Goal: Task Accomplishment & Management: Complete application form

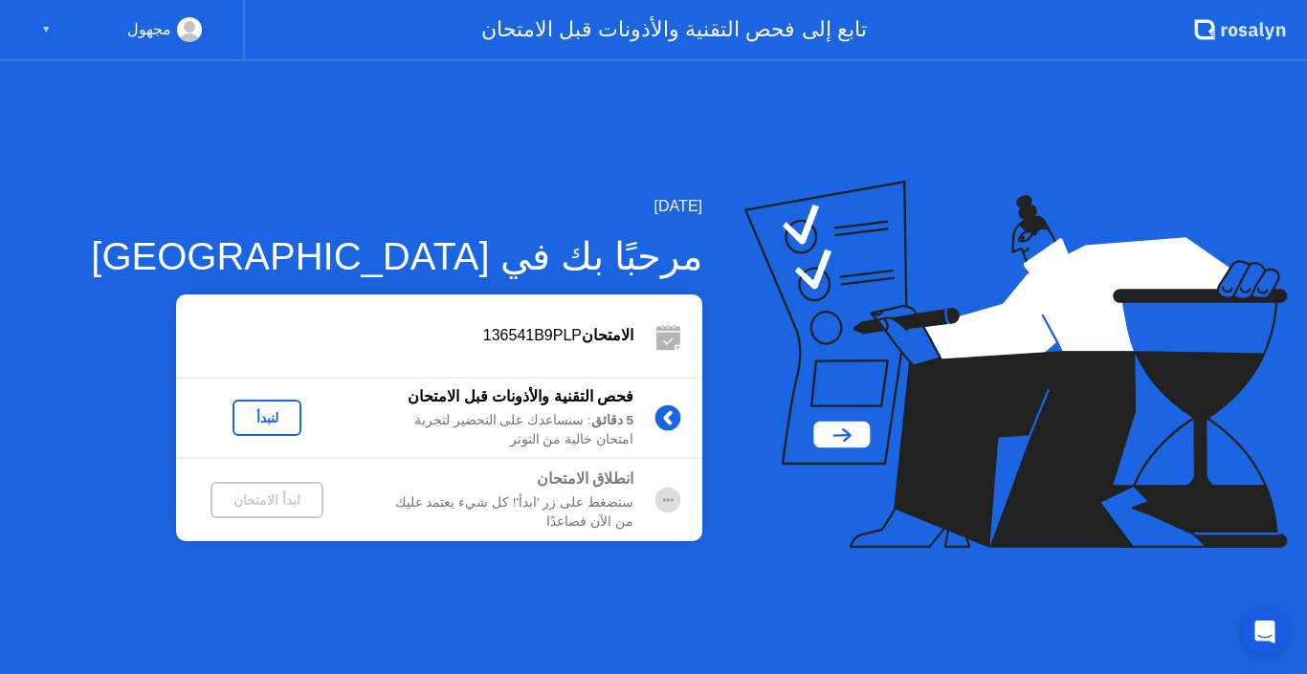
click at [277, 424] on div "لنبدأ" at bounding box center [267, 417] width 54 height 15
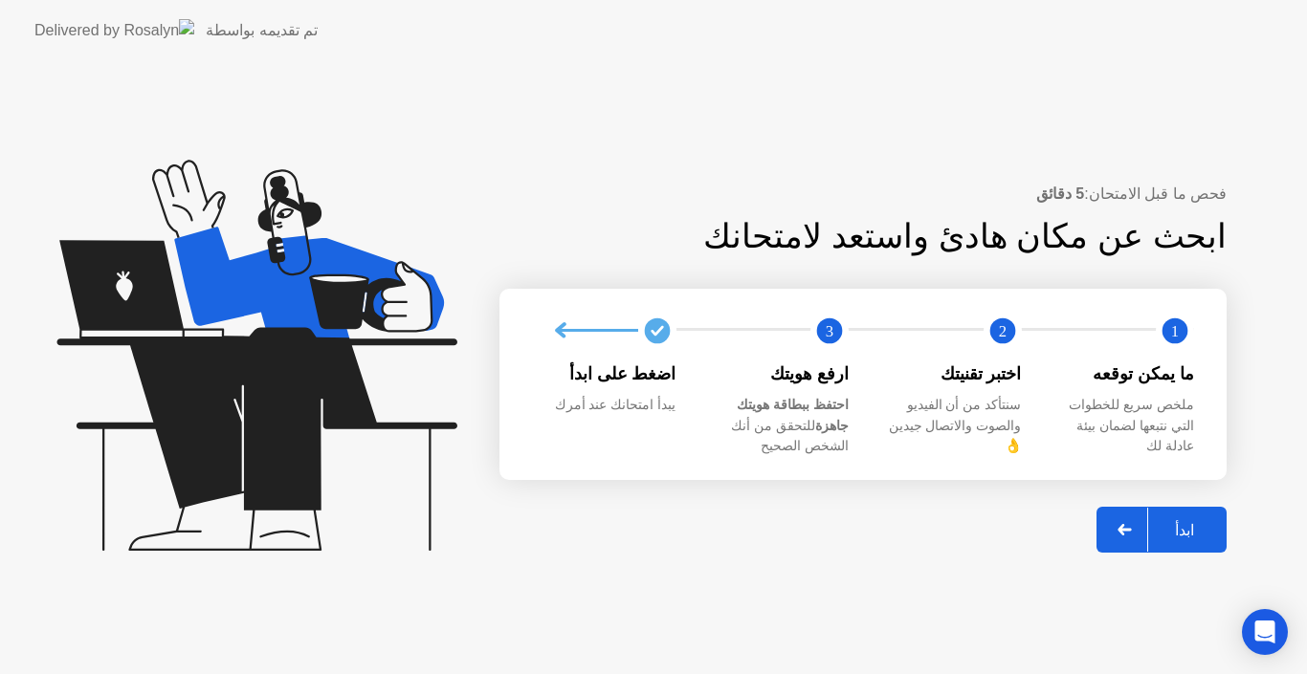
click at [1179, 521] on div "ابدأ" at bounding box center [1184, 530] width 73 height 18
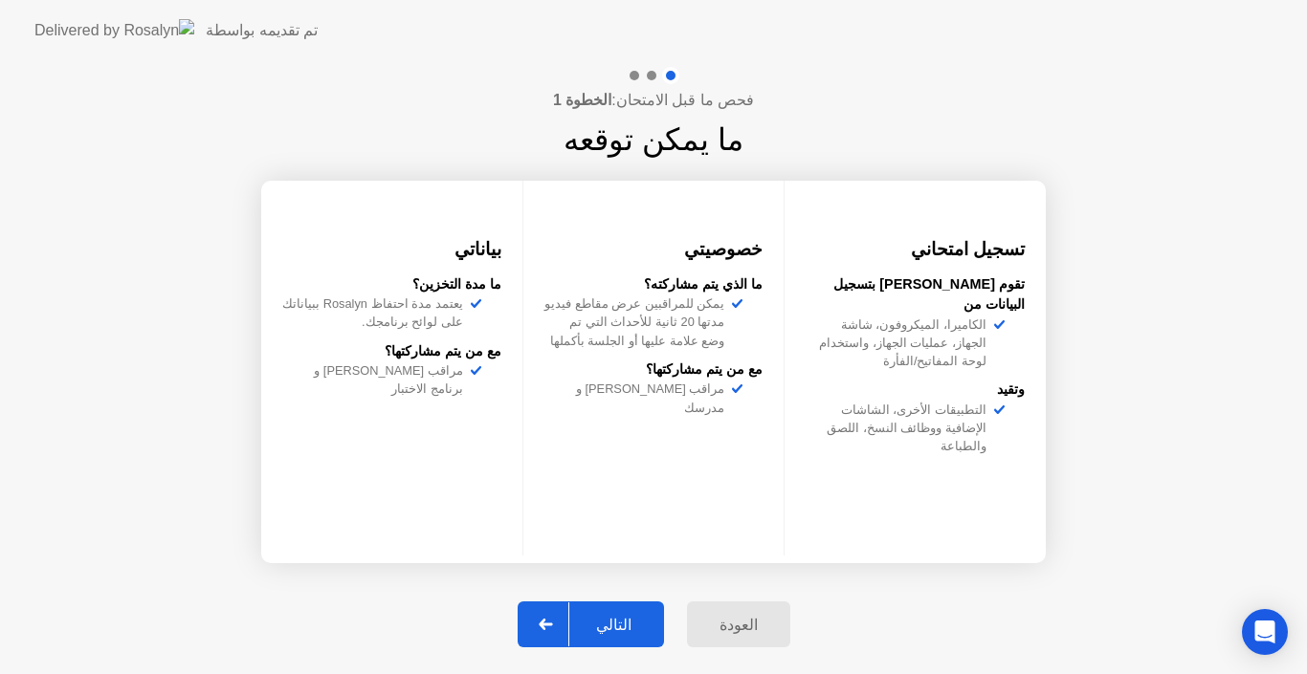
click at [625, 627] on div "التالي" at bounding box center [613, 625] width 89 height 18
select select "Available cameras"
select select "Available speakers"
select select "Available microphones"
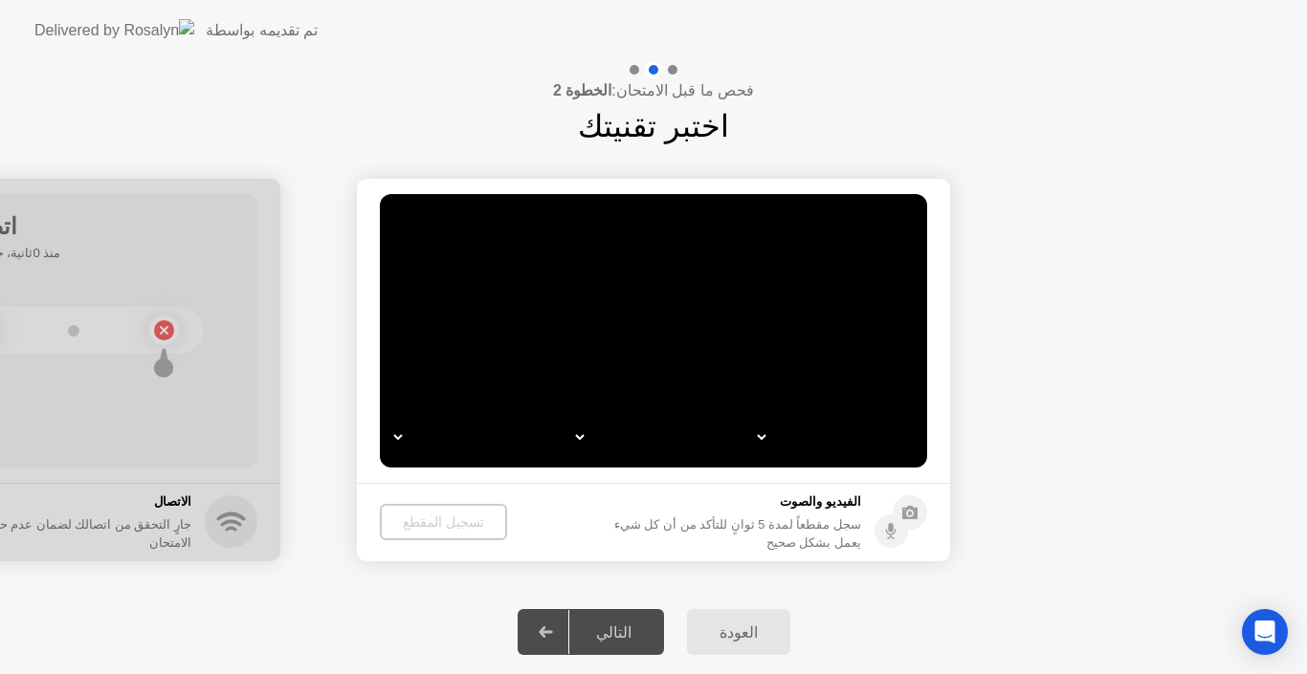
select select "**********"
select select "*******"
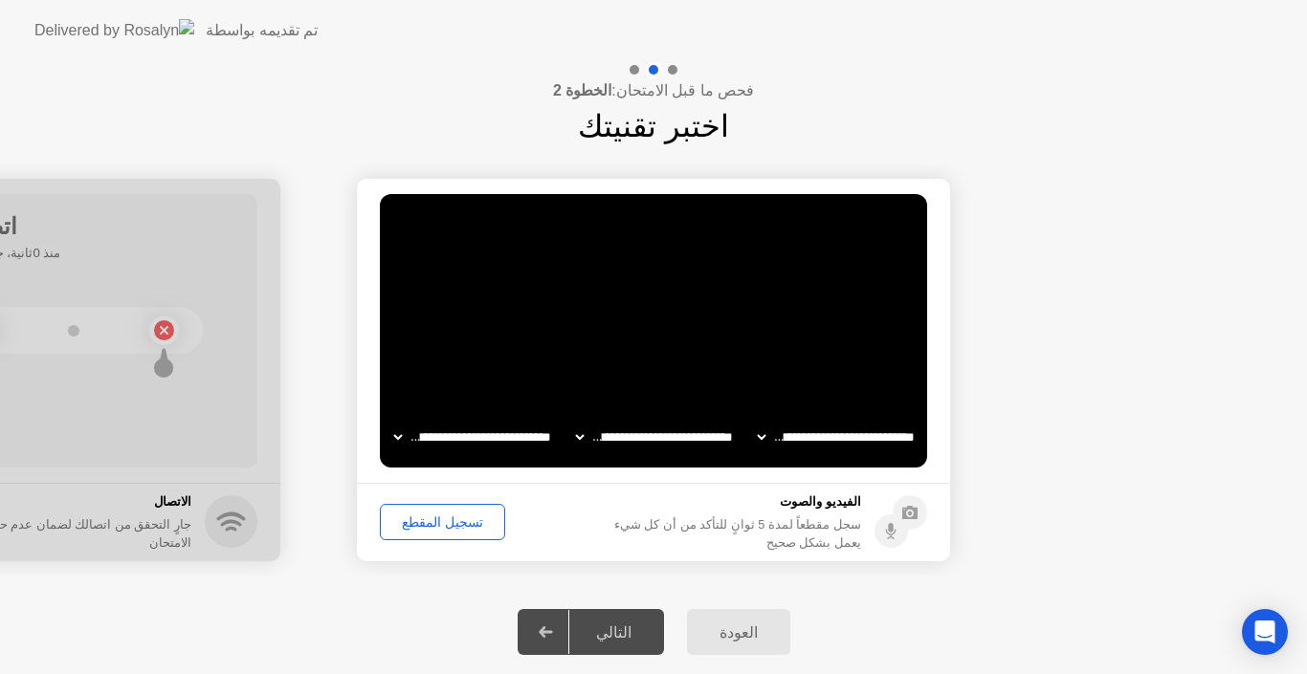
click at [423, 518] on div "تسجيل المقطع" at bounding box center [442, 522] width 112 height 15
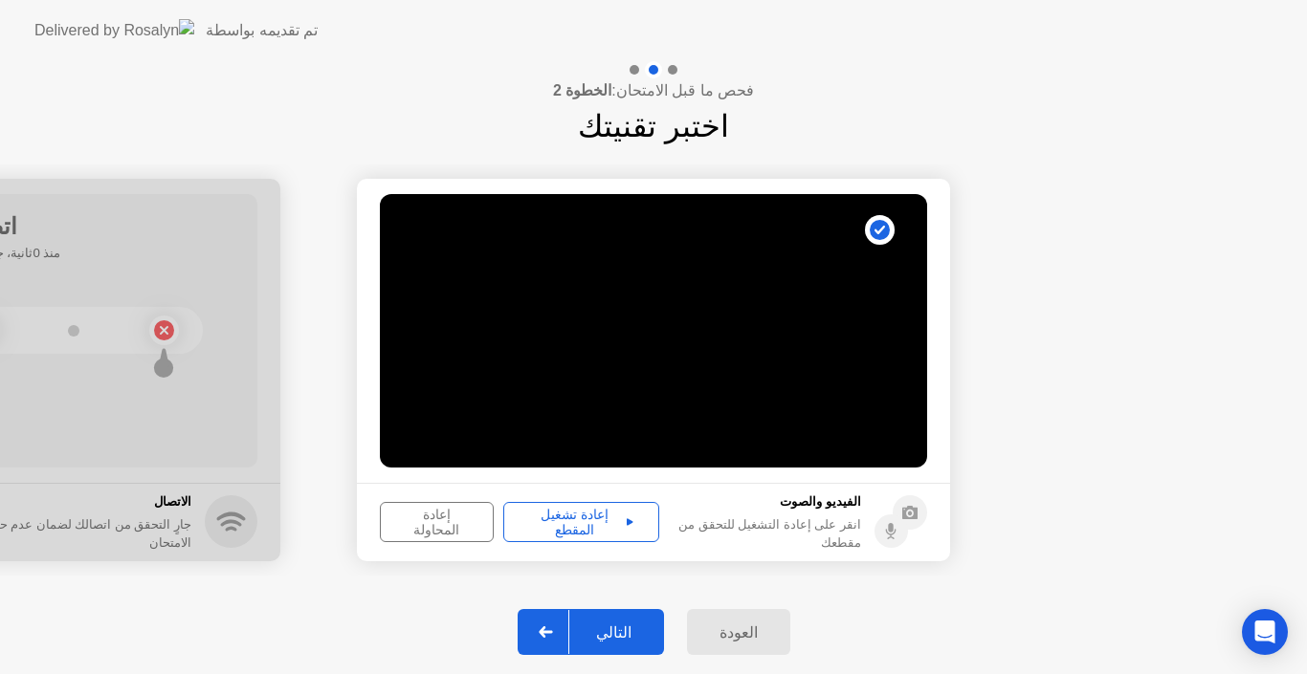
click at [616, 518] on div "إعادة تشغيل المقطع" at bounding box center [581, 522] width 143 height 31
click at [609, 630] on div "التالي" at bounding box center [613, 633] width 89 height 18
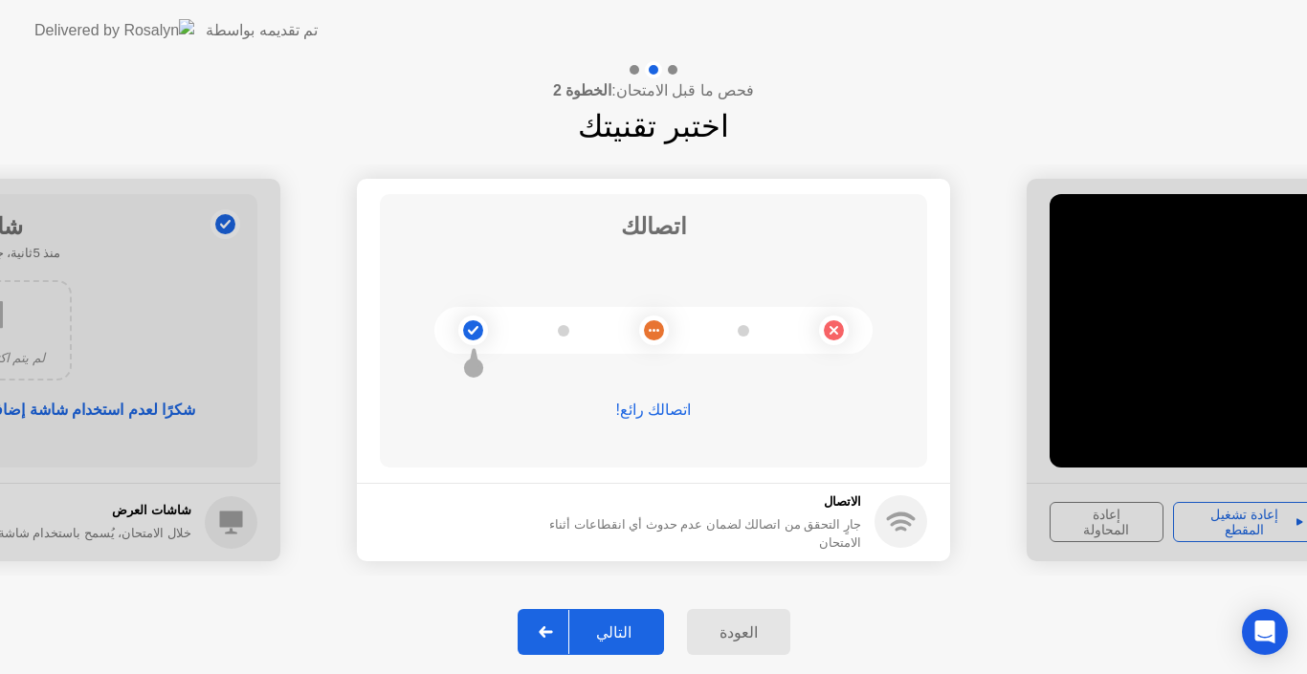
click at [609, 624] on div "التالي" at bounding box center [613, 633] width 89 height 18
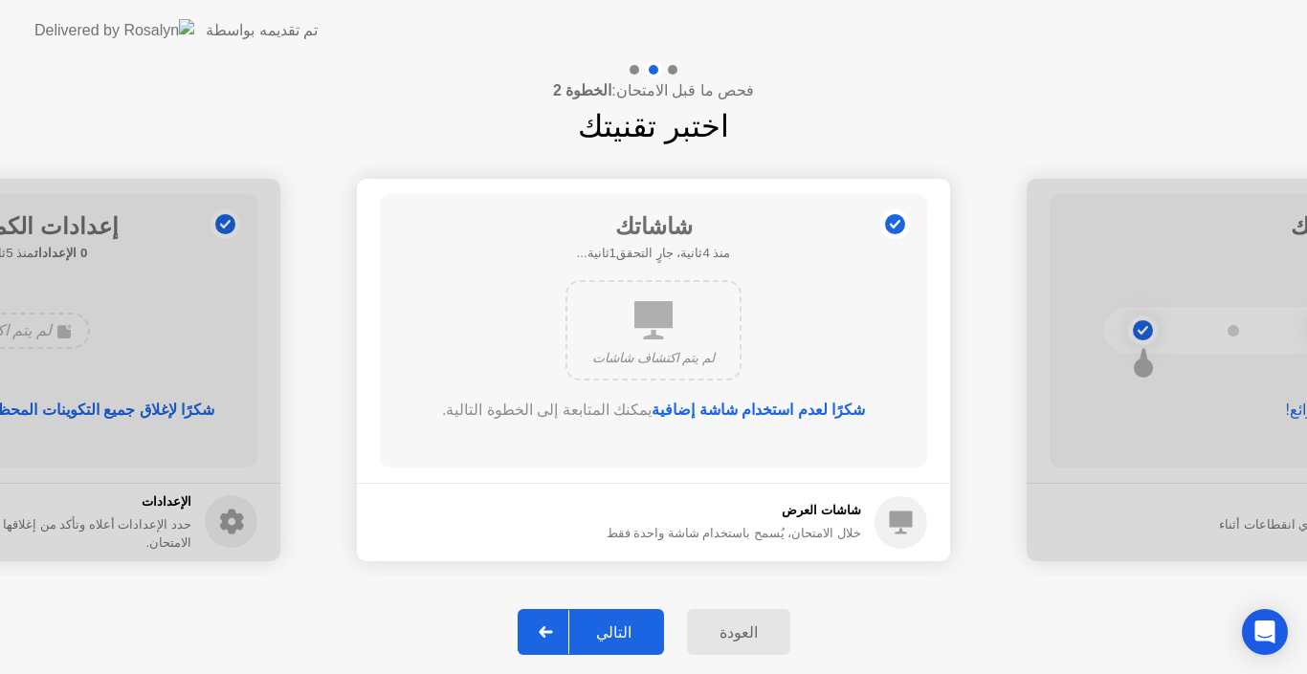
click at [597, 619] on button "التالي" at bounding box center [590, 632] width 146 height 46
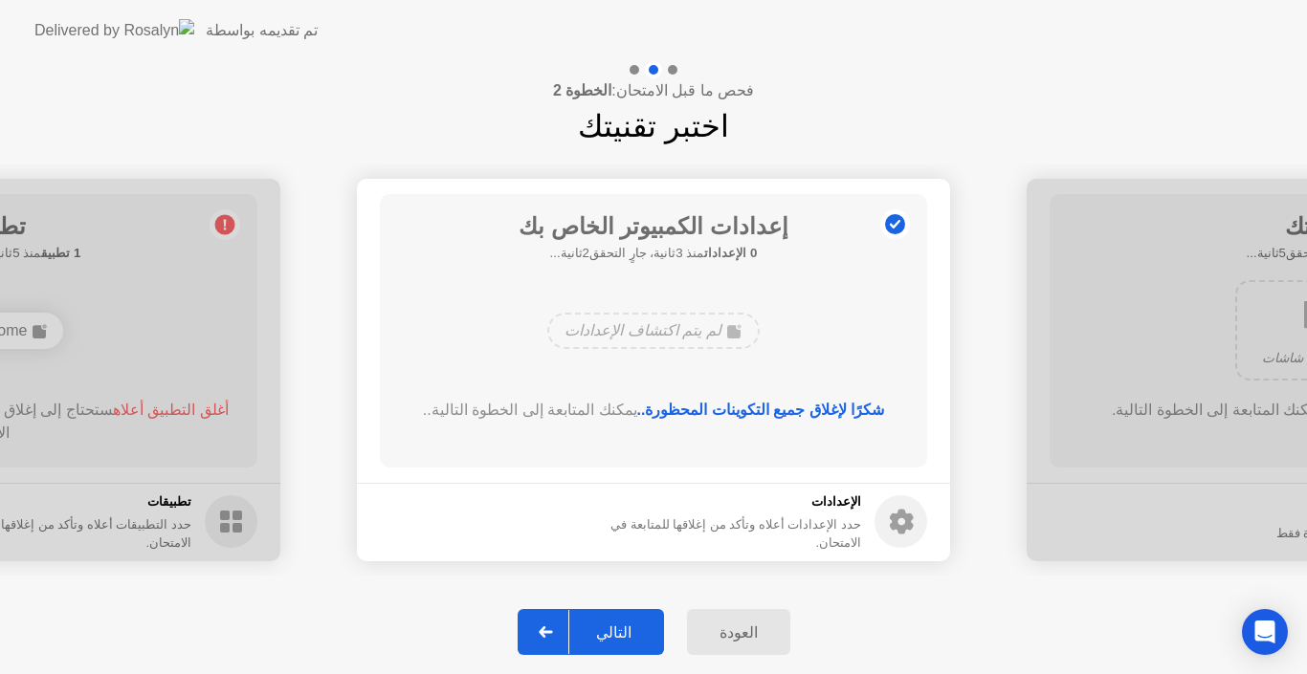
click at [620, 628] on div "التالي" at bounding box center [613, 633] width 89 height 18
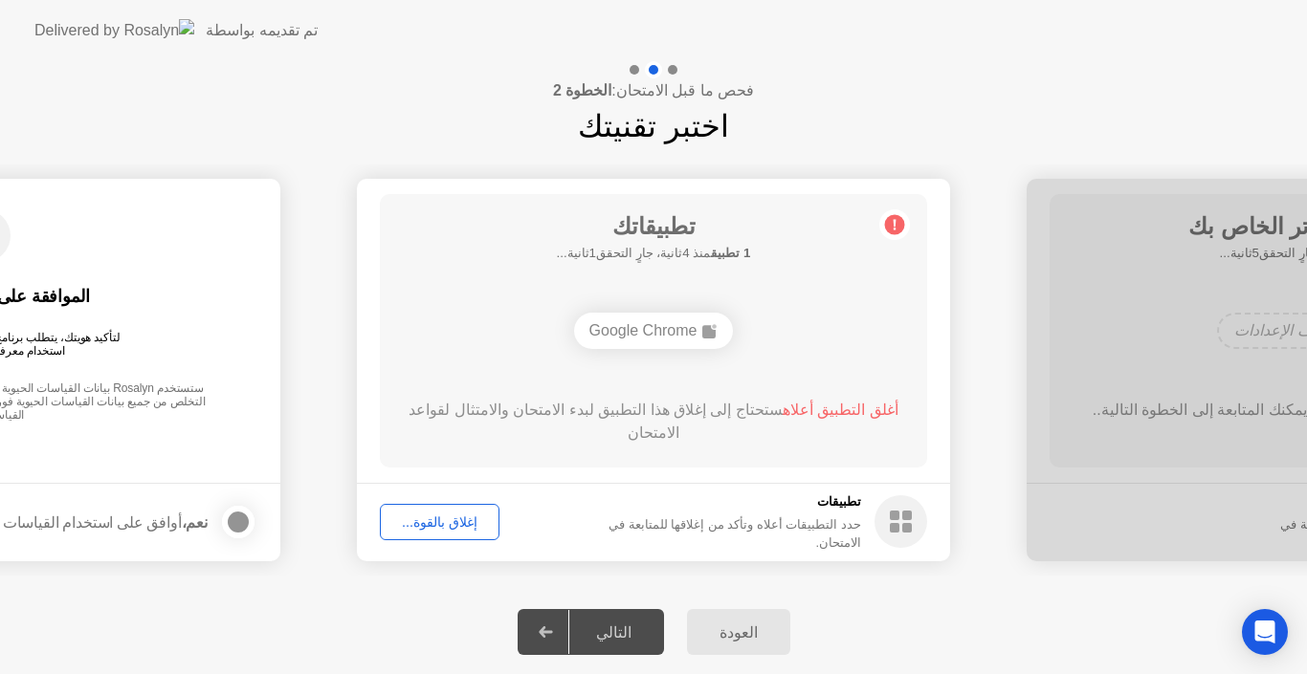
click at [482, 651] on div "العودة التالي" at bounding box center [653, 632] width 1307 height 84
click at [447, 526] on div "إغلاق بالقوة..." at bounding box center [439, 522] width 106 height 15
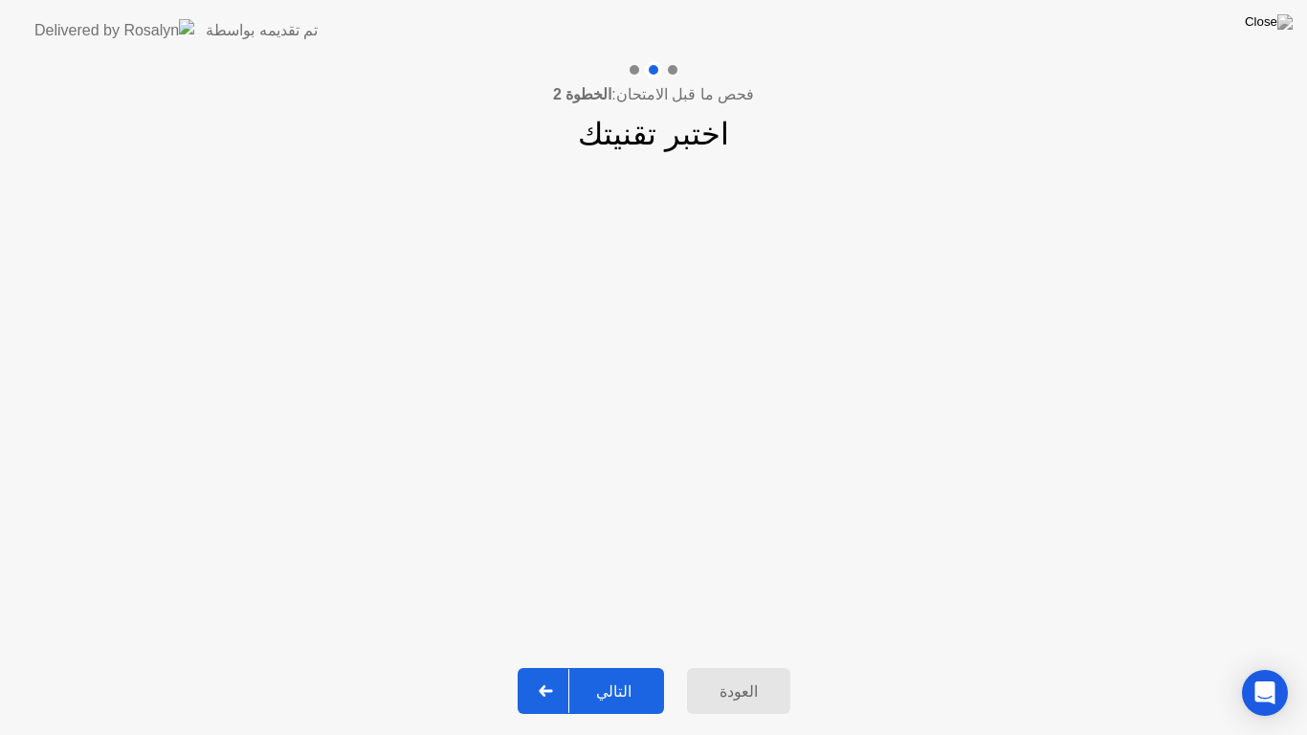
click at [617, 673] on div "التالي" at bounding box center [613, 691] width 89 height 18
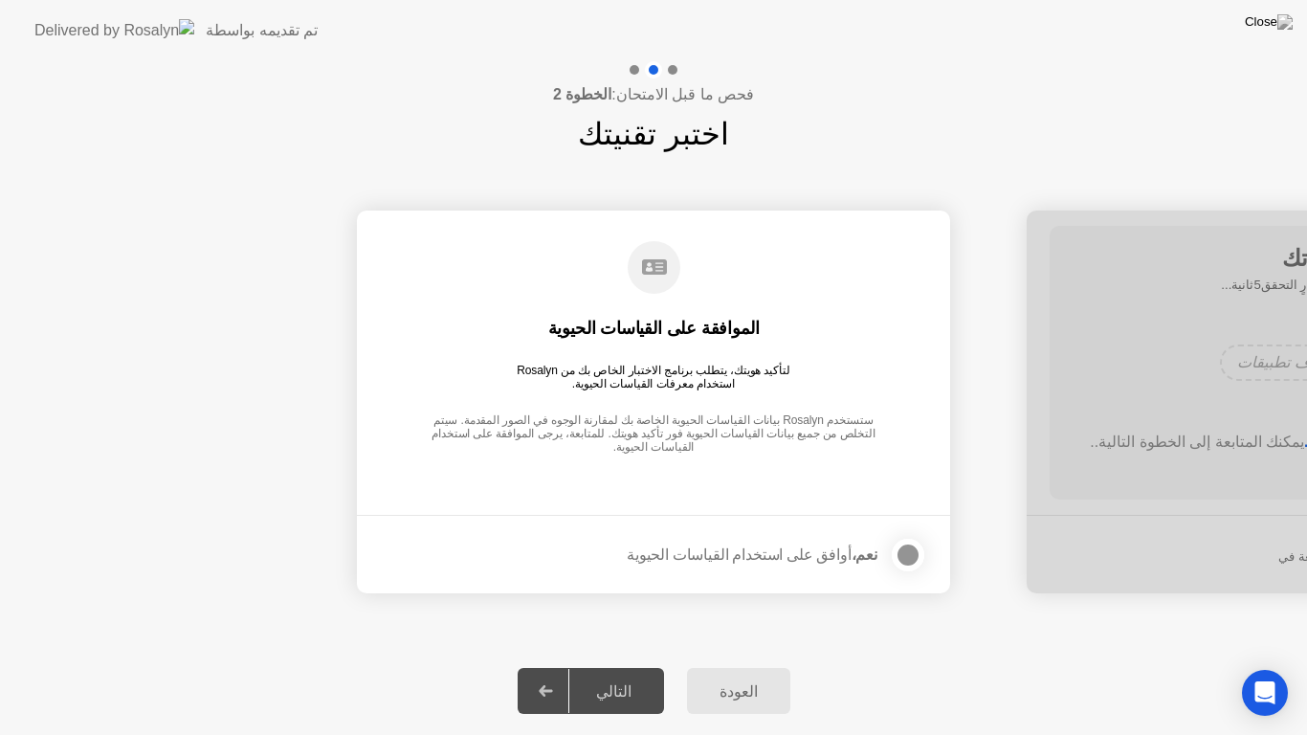
click at [911, 556] on div at bounding box center [907, 554] width 23 height 23
click at [612, 673] on div "التالي" at bounding box center [613, 691] width 89 height 18
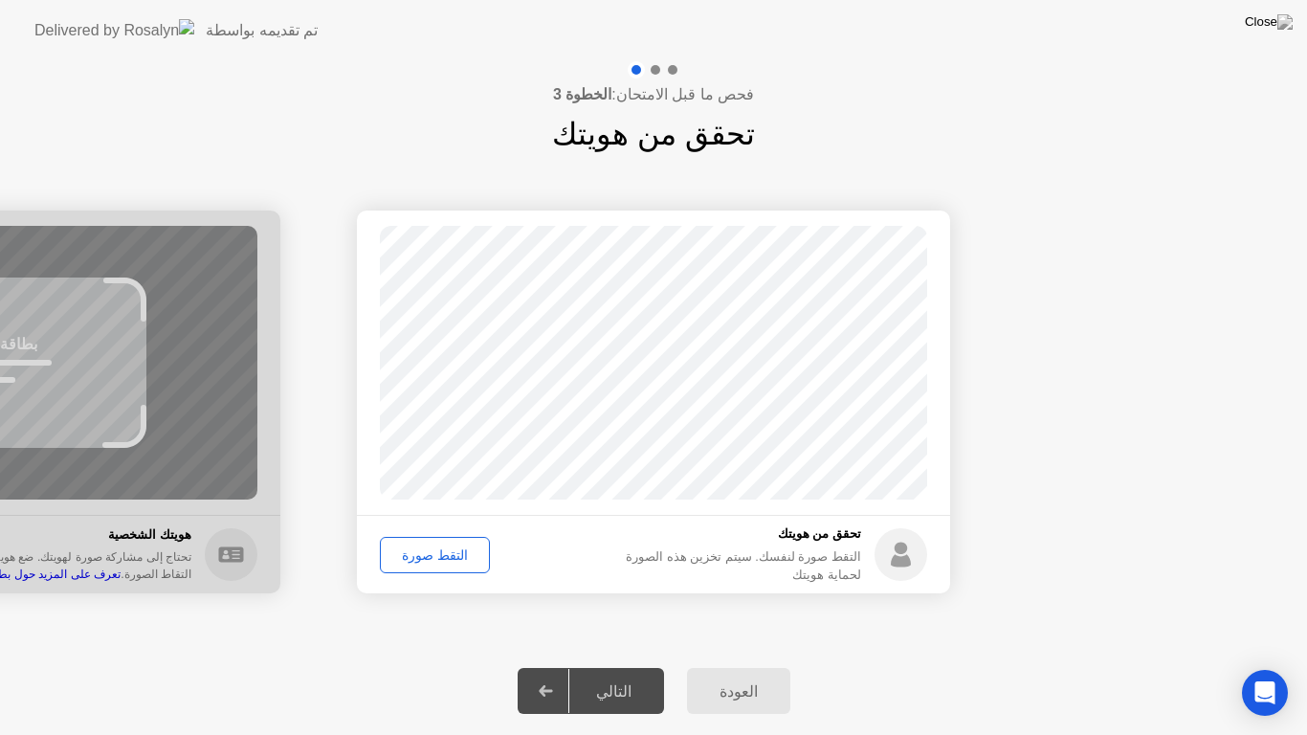
click at [424, 557] on div "التقط صورة" at bounding box center [434, 554] width 97 height 15
click at [424, 557] on div "إعادة الالتقاط" at bounding box center [438, 554] width 104 height 15
click at [424, 557] on div "التقط صورة" at bounding box center [434, 554] width 97 height 15
click at [629, 673] on div "التالي" at bounding box center [613, 691] width 89 height 18
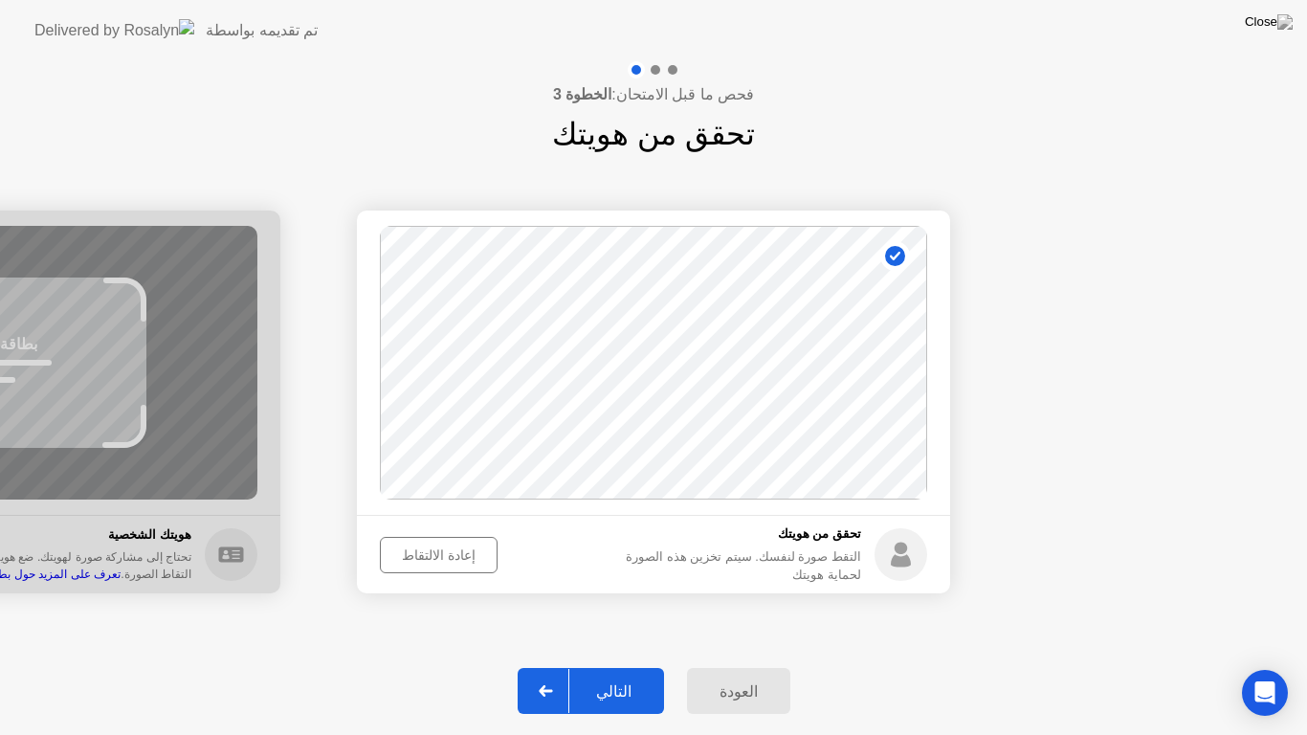
click at [629, 673] on div "التالي" at bounding box center [613, 691] width 89 height 18
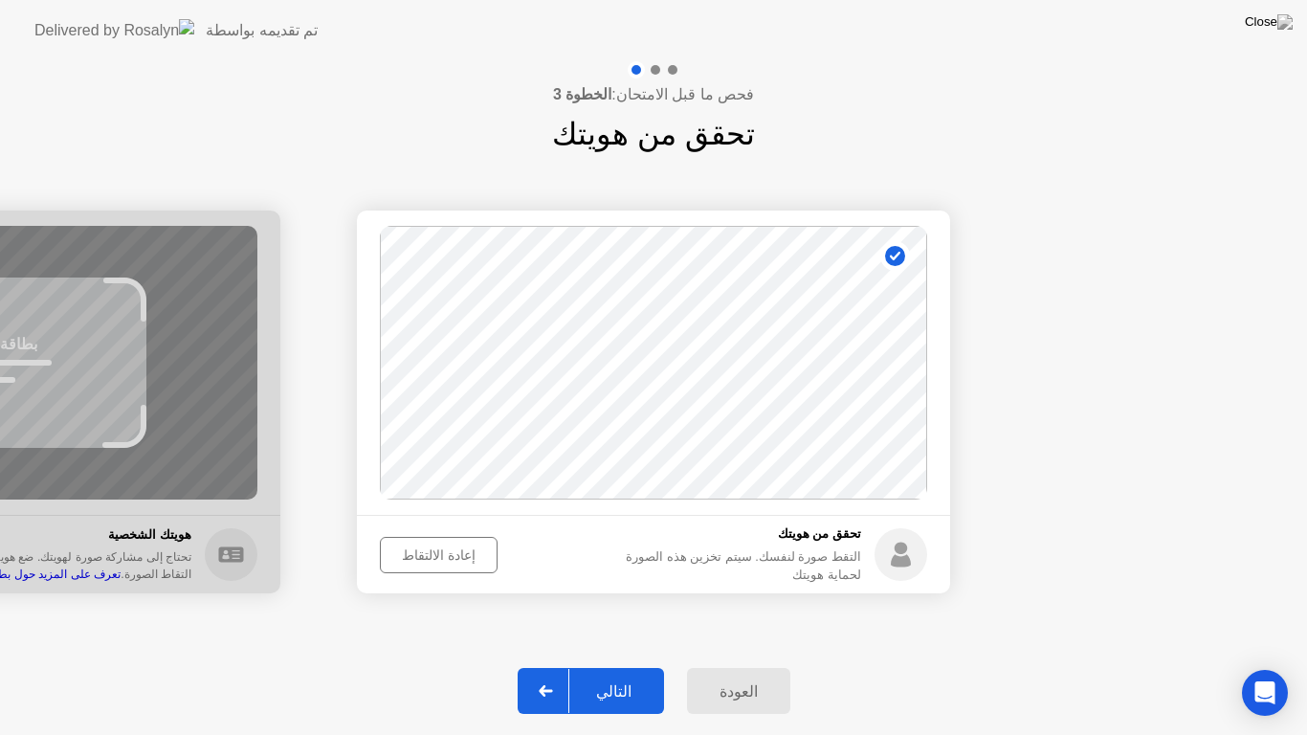
click at [629, 673] on div "التالي" at bounding box center [613, 691] width 89 height 18
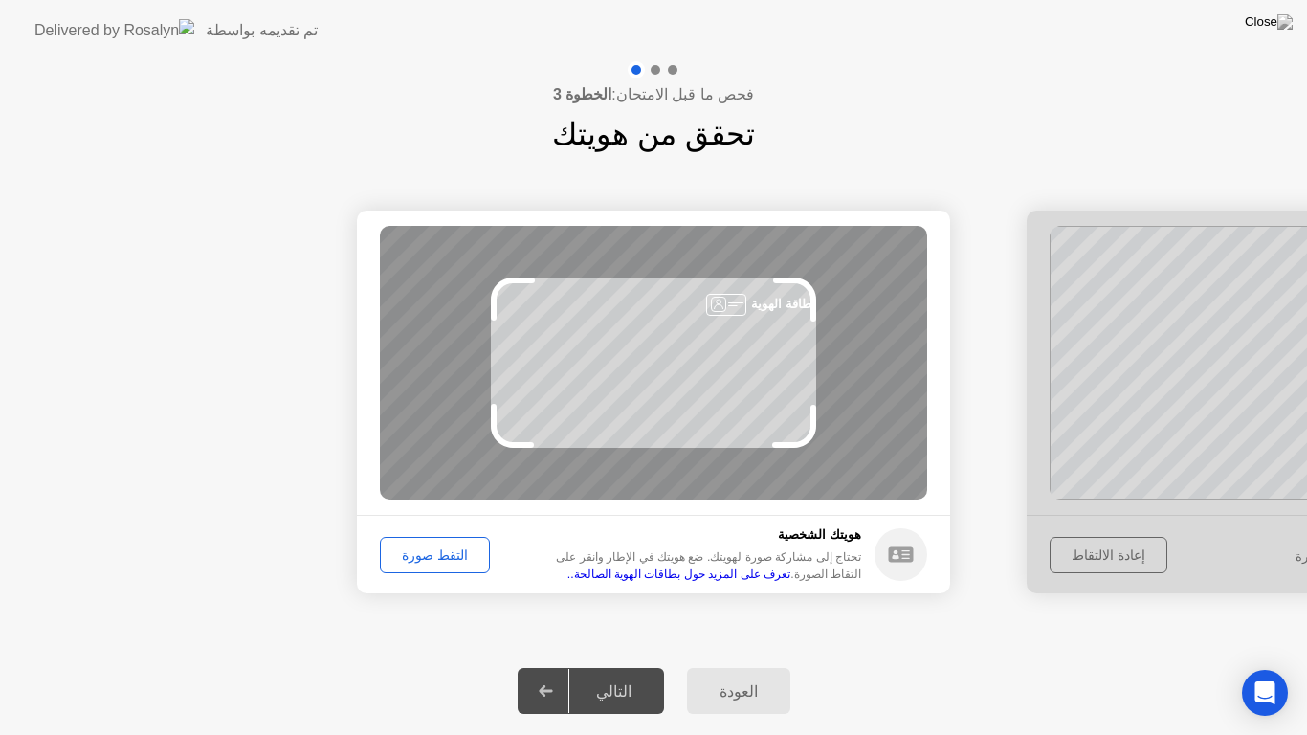
click at [403, 555] on div "التقط صورة" at bounding box center [434, 554] width 97 height 15
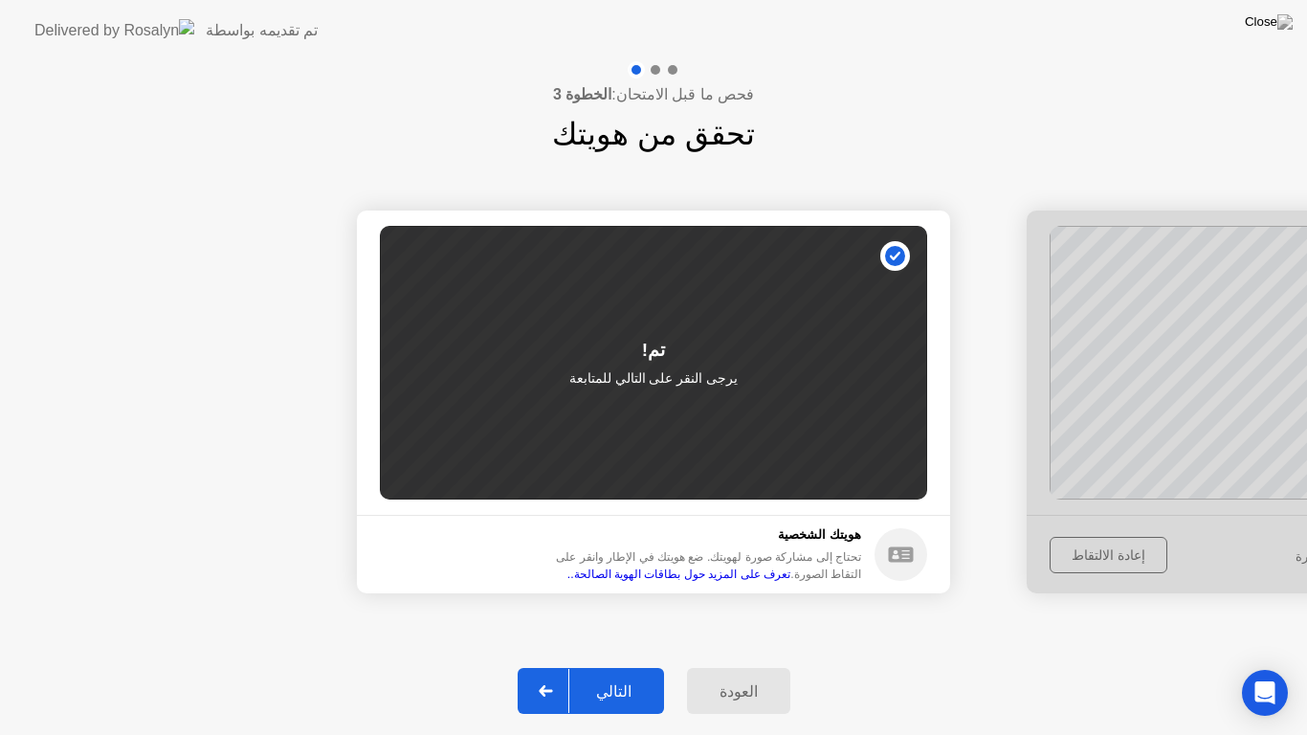
click at [617, 673] on div "التالي" at bounding box center [613, 691] width 89 height 18
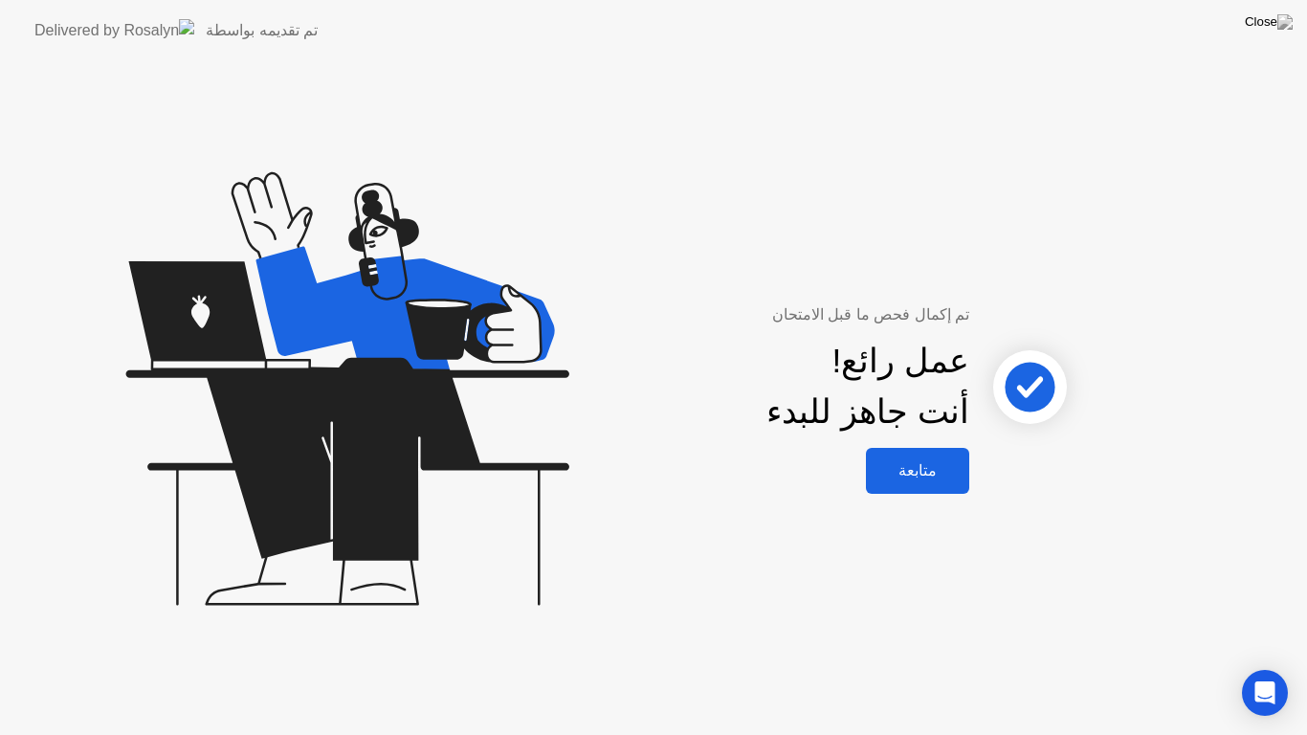
click at [916, 471] on div "متابعة" at bounding box center [917, 470] width 92 height 18
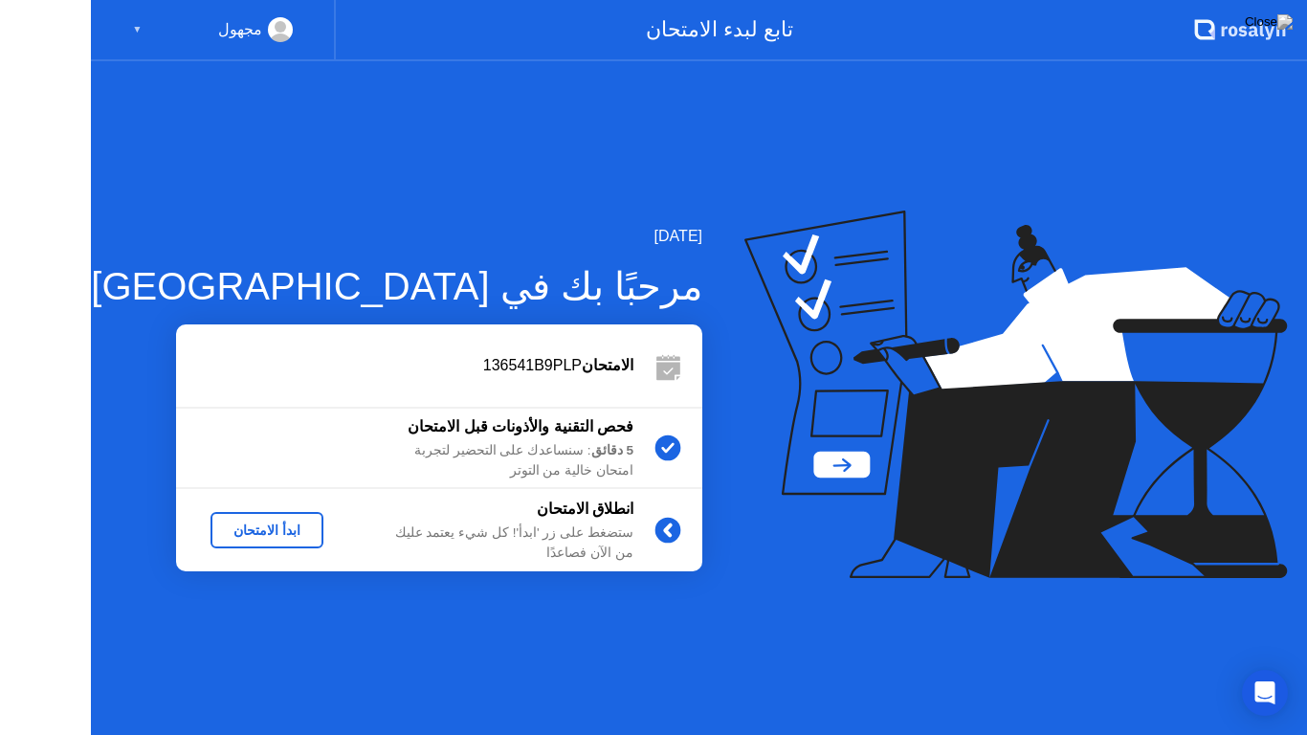
click at [916, 471] on icon at bounding box center [1015, 393] width 542 height 367
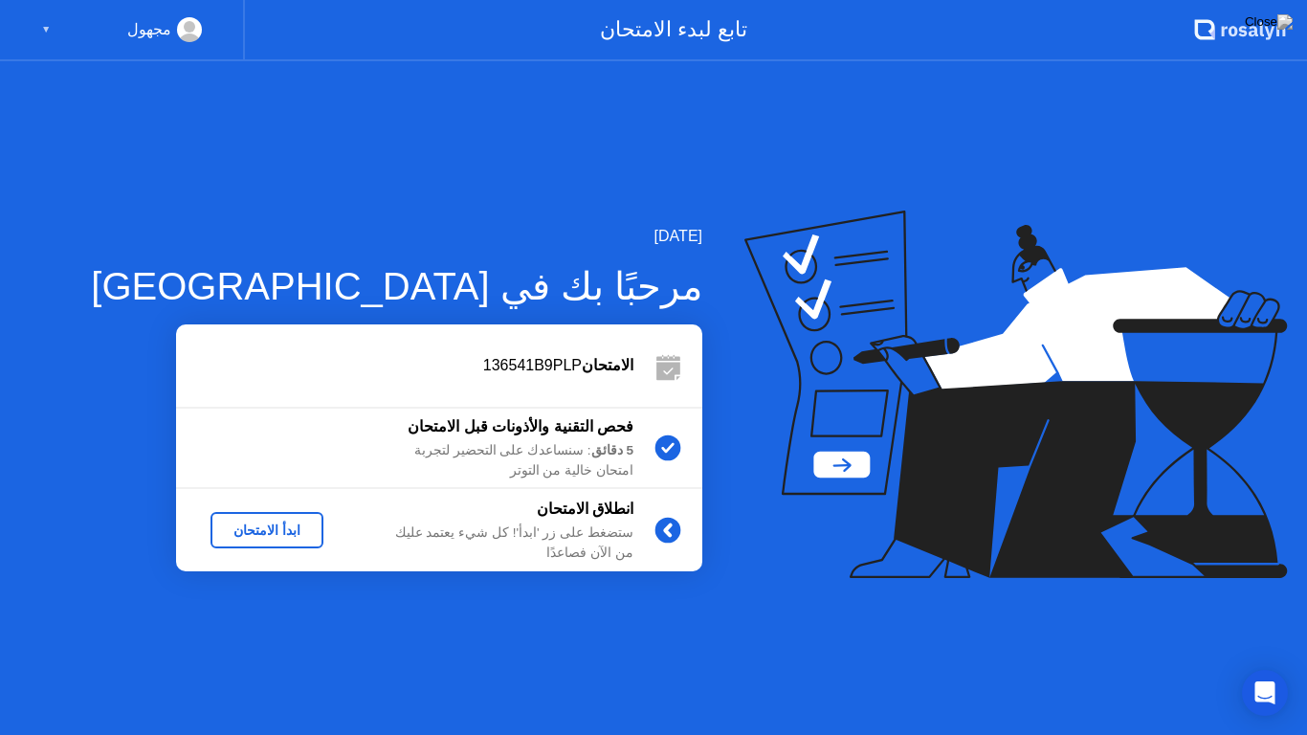
click at [290, 528] on div "ابدأ الامتحان" at bounding box center [267, 529] width 98 height 15
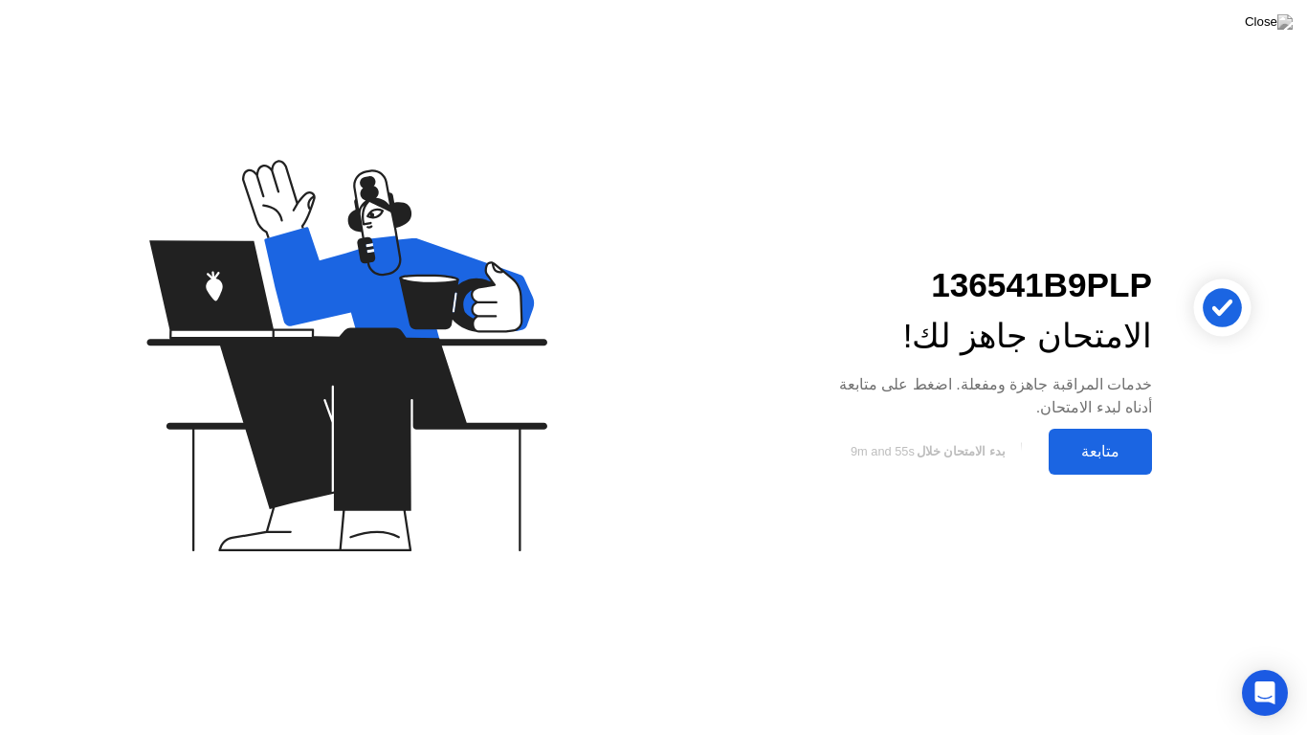
click at [1099, 455] on div "متابعة" at bounding box center [1100, 451] width 92 height 18
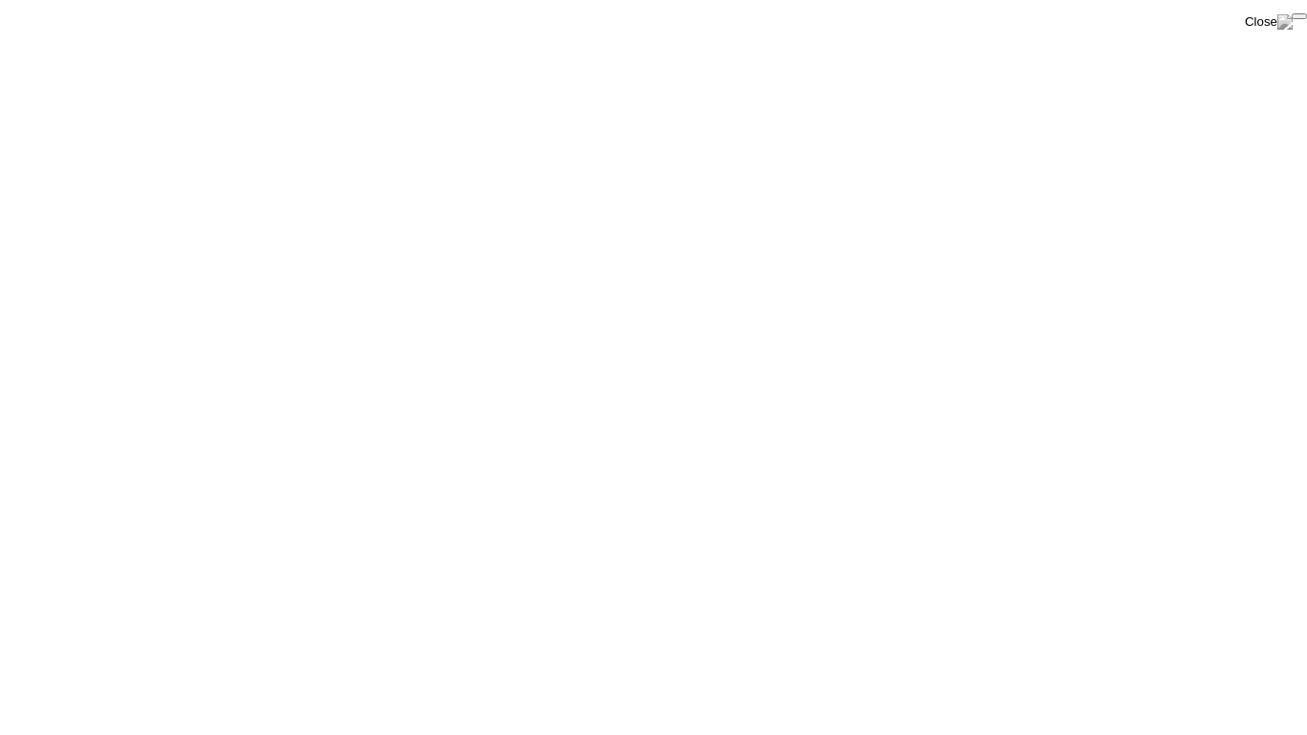
click div "End Proctoring Session"
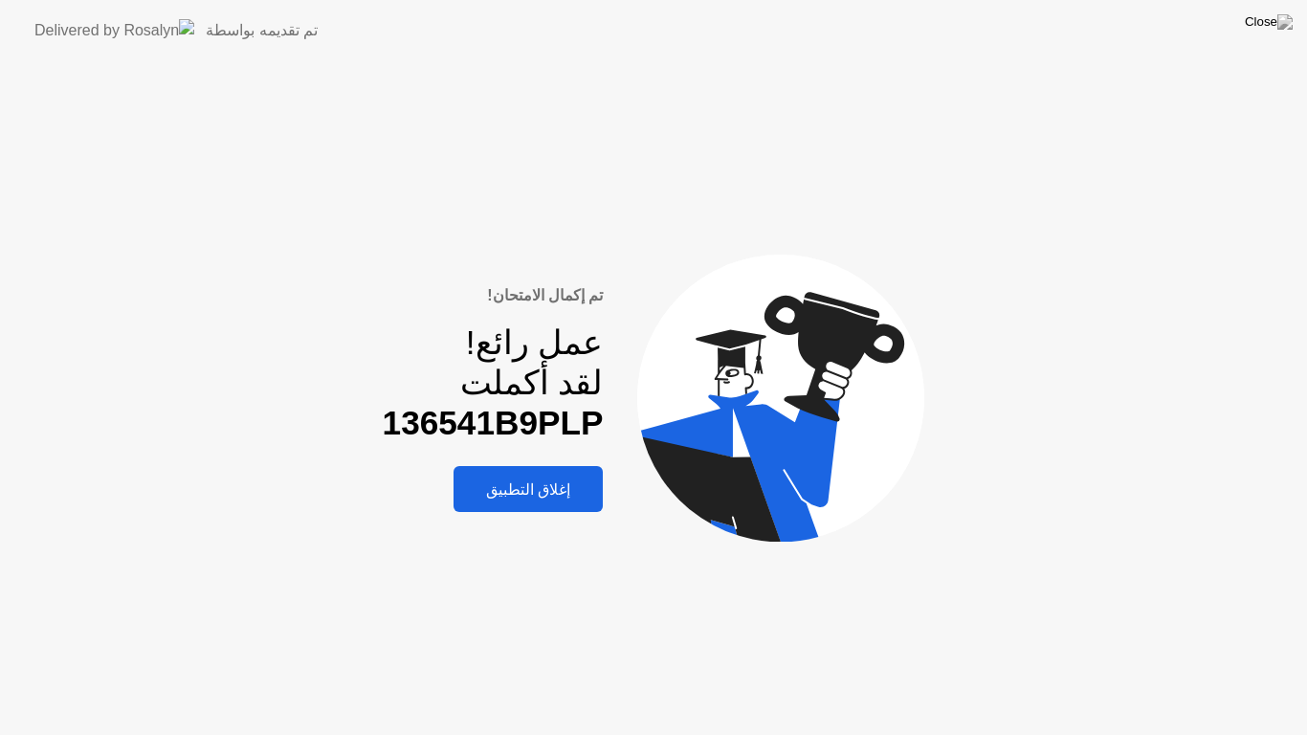
click at [534, 488] on div "إغلاق التطبيق" at bounding box center [528, 489] width 138 height 18
